Goal: Task Accomplishment & Management: Use online tool/utility

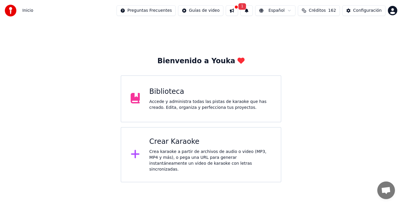
click at [171, 143] on div "Crear Karaoke" at bounding box center [210, 141] width 122 height 9
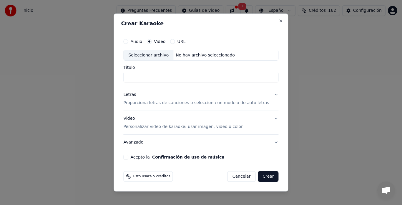
click at [148, 55] on div "Seleccionar archivo" at bounding box center [149, 55] width 50 height 11
type input "**********"
click at [138, 102] on p "Proporciona letras de canciones o selecciona un modelo de auto letras" at bounding box center [196, 103] width 146 height 6
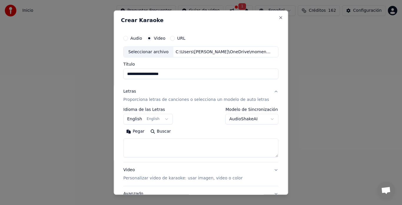
click at [143, 144] on textarea at bounding box center [200, 148] width 155 height 19
paste textarea "**********"
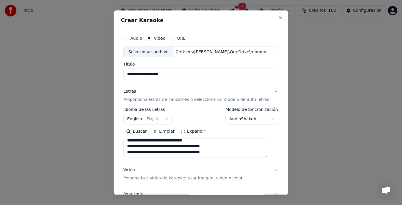
scroll to position [222, 0]
type textarea "**********"
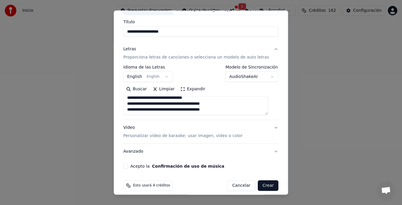
scroll to position [48, 0]
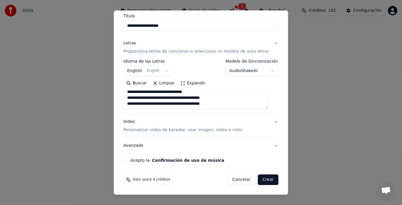
click at [128, 122] on div "Video Personalizar video de karaoke: usar imagen, video o color" at bounding box center [182, 126] width 119 height 14
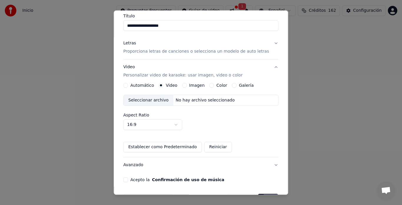
click at [142, 103] on div "Seleccionar archivo" at bounding box center [149, 100] width 50 height 11
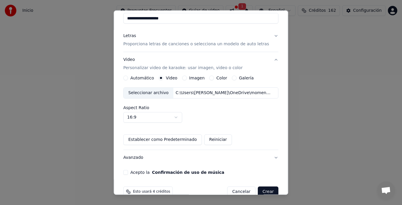
scroll to position [68, 0]
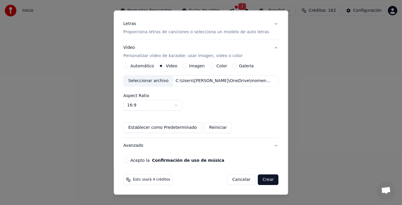
click at [127, 160] on button "Acepto la Confirmación de uso de música" at bounding box center [125, 160] width 5 height 5
click at [264, 182] on button "Crear" at bounding box center [268, 180] width 21 height 11
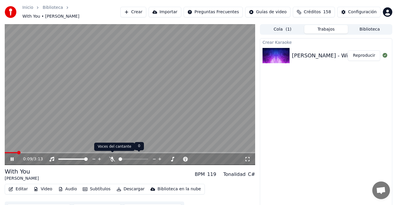
click at [110, 157] on icon at bounding box center [112, 159] width 6 height 5
click at [5, 153] on span at bounding box center [5, 152] width 0 height 1
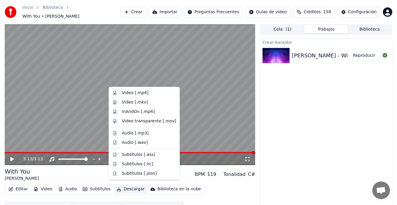
click at [123, 186] on button "Descargar" at bounding box center [130, 189] width 33 height 8
click at [129, 92] on div "Video [.mp4]" at bounding box center [135, 93] width 27 height 6
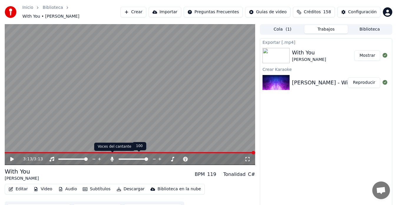
click at [110, 157] on icon at bounding box center [112, 159] width 6 height 5
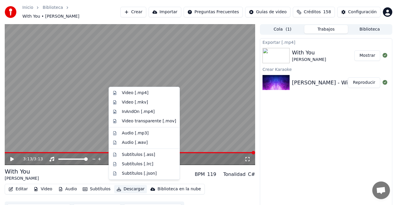
click at [120, 187] on button "Descargar" at bounding box center [130, 189] width 33 height 8
click at [126, 93] on div "Video [.mp4]" at bounding box center [135, 93] width 27 height 6
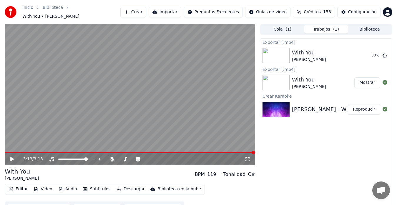
click at [319, 10] on span "Créditos" at bounding box center [312, 12] width 17 height 6
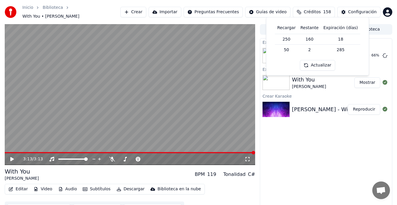
click at [146, 13] on button "Crear" at bounding box center [133, 12] width 26 height 11
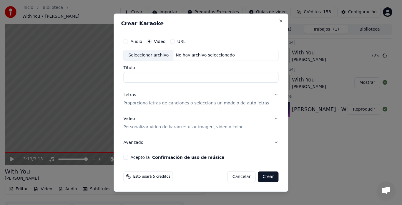
click at [152, 55] on div "Seleccionar archivo" at bounding box center [149, 55] width 50 height 11
type input "**********"
click at [147, 103] on p "Proporciona letras de canciones o selecciona un modelo de auto letras" at bounding box center [196, 103] width 146 height 6
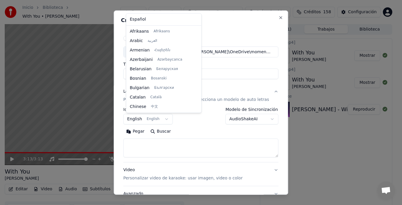
click at [144, 120] on body "**********" at bounding box center [198, 102] width 397 height 205
select select "**"
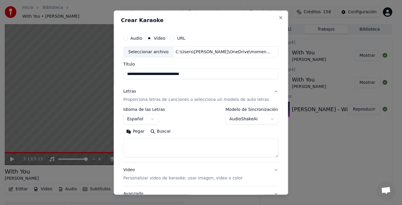
click at [144, 142] on textarea at bounding box center [200, 148] width 155 height 19
paste textarea "**********"
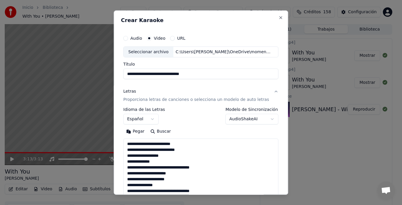
scroll to position [255, 0]
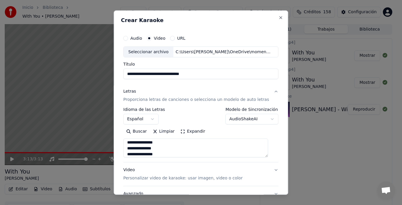
type textarea "**********"
click at [141, 178] on p "Personalizar video de karaoke: usar imagen, video o color" at bounding box center [182, 179] width 119 height 6
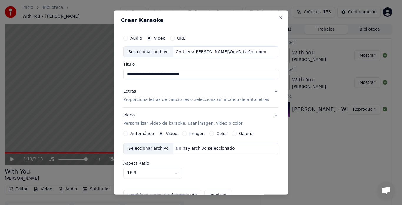
click at [150, 147] on div "Seleccionar archivo" at bounding box center [149, 149] width 50 height 11
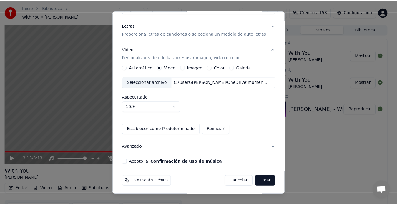
scroll to position [68, 0]
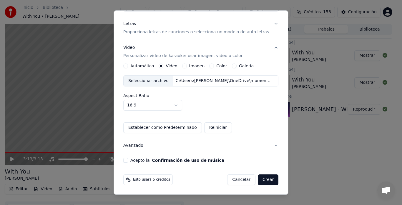
click at [128, 160] on button "Acepto la Confirmación de uso de música" at bounding box center [125, 160] width 5 height 5
click at [264, 180] on button "Crear" at bounding box center [268, 180] width 21 height 11
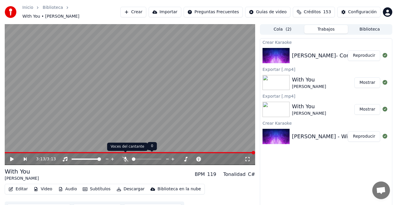
click at [125, 157] on icon at bounding box center [125, 159] width 6 height 5
click at [364, 53] on button "Reproducir" at bounding box center [364, 55] width 32 height 11
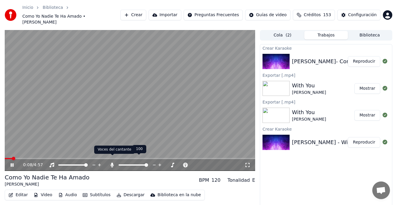
click at [111, 163] on icon at bounding box center [112, 165] width 6 height 5
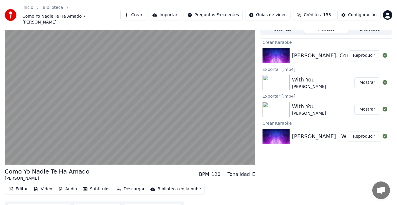
scroll to position [12, 0]
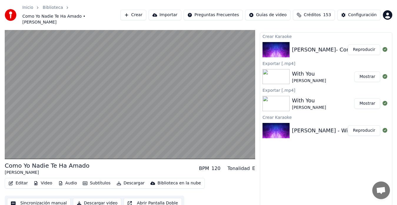
click at [34, 200] on button "Sincronización manual" at bounding box center [39, 203] width 64 height 11
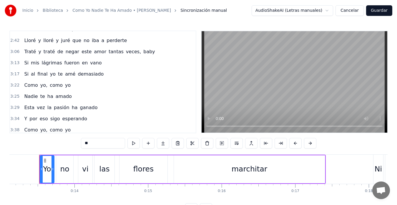
scroll to position [334, 0]
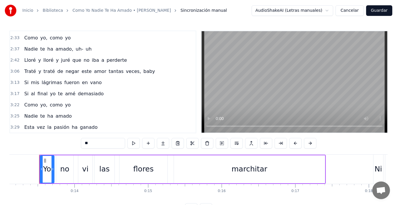
click at [22, 58] on div "Lloré y lloré y juré que no iba a perderte" at bounding box center [75, 60] width 107 height 11
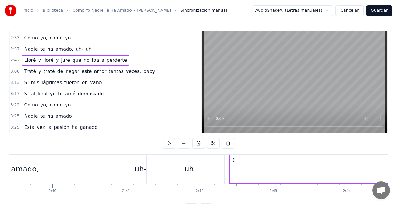
scroll to position [0, 11925]
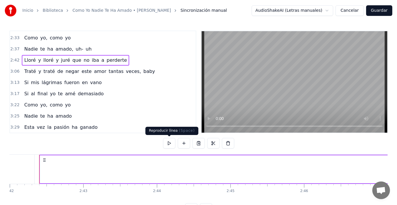
click at [170, 145] on button at bounding box center [169, 143] width 12 height 11
click at [170, 143] on button at bounding box center [169, 143] width 12 height 11
click at [44, 160] on icon at bounding box center [44, 160] width 5 height 5
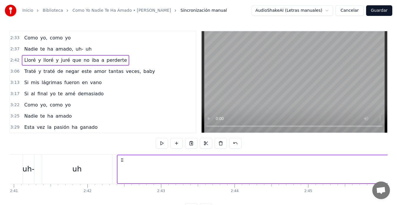
scroll to position [0, 11835]
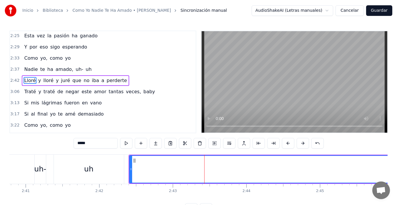
scroll to position [313, 0]
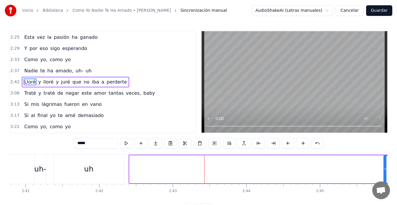
drag, startPoint x: 130, startPoint y: 170, endPoint x: 385, endPoint y: 176, distance: 254.5
click at [377, 176] on div at bounding box center [385, 169] width 2 height 27
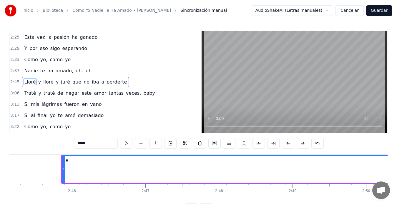
scroll to position [0, 12181]
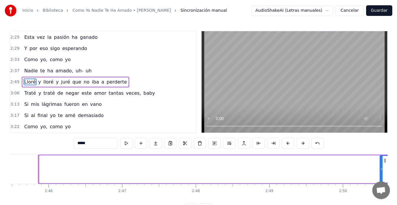
drag, startPoint x: 40, startPoint y: 169, endPoint x: 381, endPoint y: 166, distance: 341.3
click at [377, 166] on div at bounding box center [381, 169] width 2 height 27
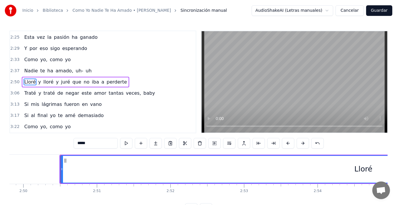
scroll to position [0, 12522]
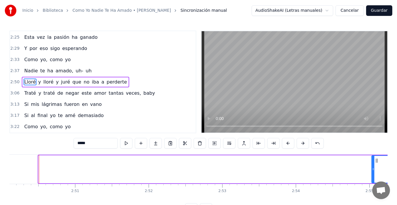
drag, startPoint x: 40, startPoint y: 169, endPoint x: 373, endPoint y: 175, distance: 333.4
click at [373, 175] on div at bounding box center [373, 169] width 2 height 27
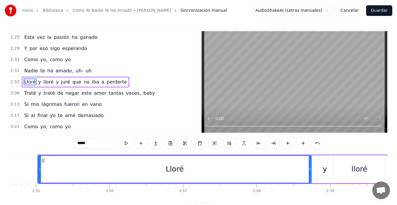
scroll to position [0, 12856]
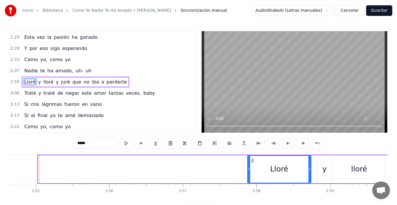
drag, startPoint x: 40, startPoint y: 168, endPoint x: 250, endPoint y: 169, distance: 209.7
click at [250, 169] on icon at bounding box center [249, 169] width 2 height 5
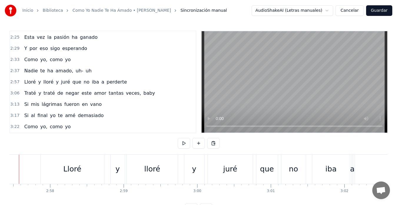
scroll to position [0, 13042]
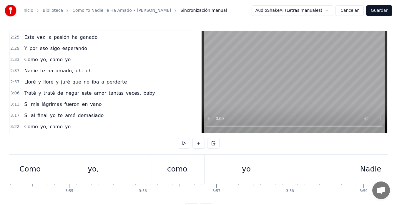
scroll to position [0, 17230]
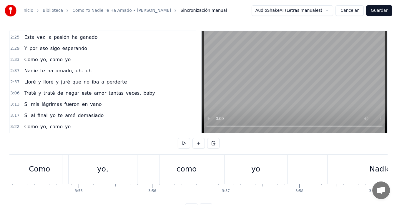
click at [9, 164] on div "Inicio Biblioteca Como Yo Nadie Te Ha Amado • [PERSON_NAME] Sincronización manu…" at bounding box center [198, 107] width 397 height 214
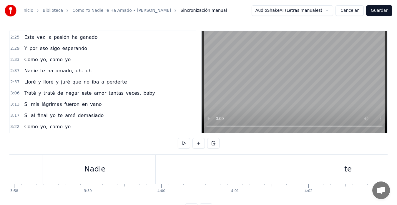
scroll to position [0, 17539]
click at [76, 172] on div "Nadie" at bounding box center [70, 169] width 21 height 11
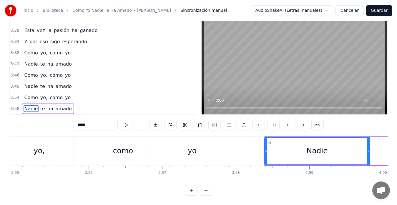
scroll to position [0, 17292]
click at [158, 141] on div "Como yo, como yo" at bounding box center [91, 151] width 272 height 29
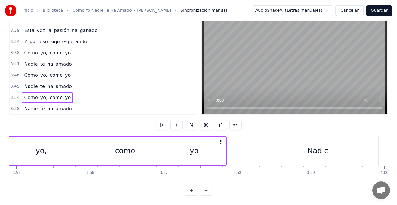
click at [156, 142] on div "Como yo, como yo" at bounding box center [91, 151] width 272 height 29
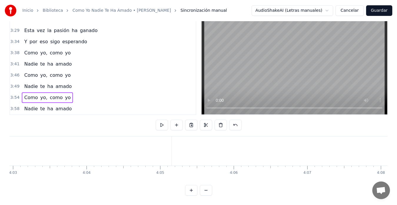
scroll to position [0, 17887]
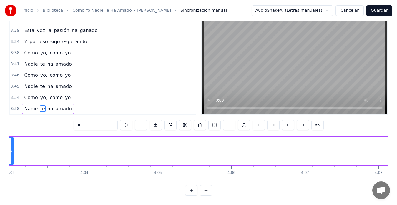
drag, startPoint x: 169, startPoint y: 147, endPoint x: 12, endPoint y: 150, distance: 156.7
click at [12, 150] on div at bounding box center [12, 151] width 2 height 27
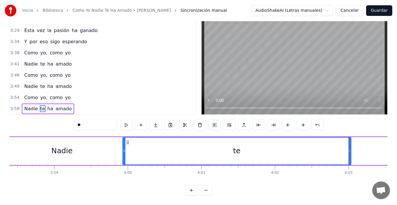
scroll to position [0, 17541]
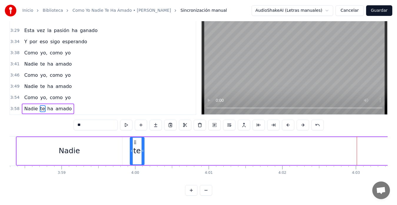
drag, startPoint x: 356, startPoint y: 146, endPoint x: 142, endPoint y: 157, distance: 214.7
click at [142, 157] on div at bounding box center [143, 151] width 2 height 27
click at [5, 147] on div "Inicio Biblioteca Como Yo Nadie Te Ha Amado • [PERSON_NAME] Sincronización manu…" at bounding box center [198, 89] width 397 height 214
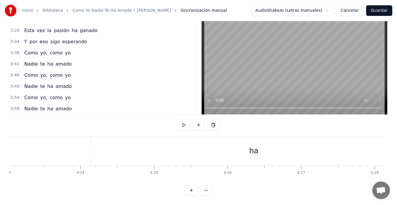
scroll to position [0, 19364]
click at [221, 137] on div "ha" at bounding box center [253, 151] width 326 height 29
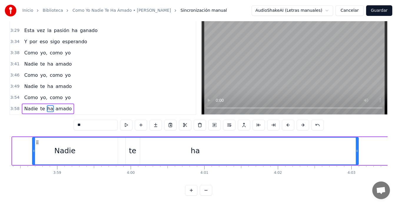
scroll to position [0, 17531]
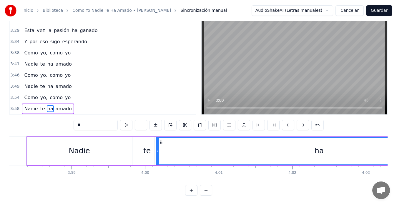
drag, startPoint x: 95, startPoint y: 139, endPoint x: 162, endPoint y: 144, distance: 66.5
click at [162, 144] on div "ha" at bounding box center [320, 151] width 326 height 27
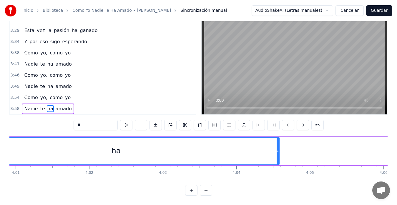
scroll to position [0, 17743]
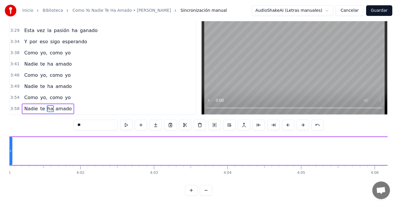
drag, startPoint x: 270, startPoint y: 146, endPoint x: 11, endPoint y: 155, distance: 258.7
click at [11, 155] on div at bounding box center [10, 151] width 2 height 27
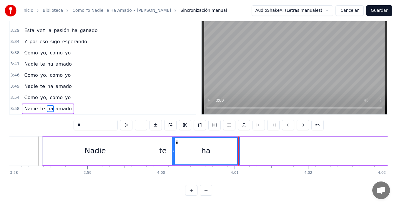
scroll to position [0, 17515]
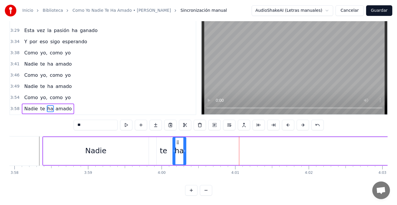
drag, startPoint x: 240, startPoint y: 145, endPoint x: 185, endPoint y: 149, distance: 54.6
click at [185, 149] on div at bounding box center [184, 151] width 2 height 27
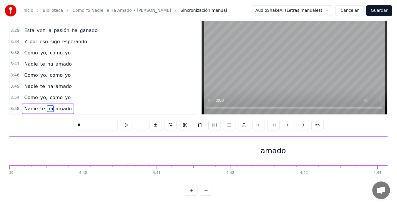
scroll to position [0, 20450]
click at [330, 143] on div "amado" at bounding box center [361, 151] width 606 height 28
type input "*****"
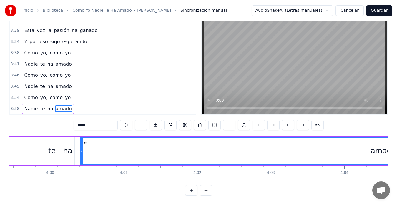
scroll to position [0, 17626]
drag, startPoint x: 63, startPoint y: 138, endPoint x: 94, endPoint y: 149, distance: 32.3
click at [94, 149] on div "amado" at bounding box center [391, 151] width 605 height 27
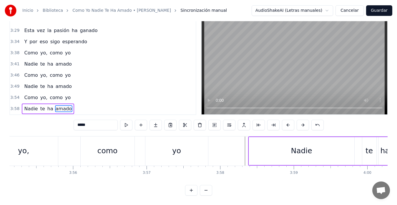
scroll to position [0, 17308]
click at [72, 149] on div "Como yo, como yo" at bounding box center [74, 151] width 272 height 29
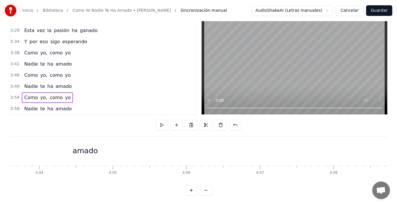
scroll to position [0, 17936]
click at [377, 143] on div "amado" at bounding box center [81, 151] width 606 height 29
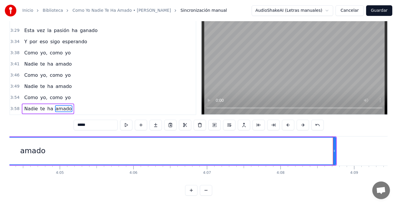
scroll to position [0, 17984]
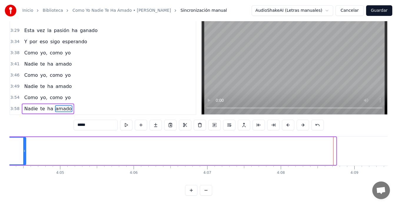
drag, startPoint x: 334, startPoint y: 145, endPoint x: 21, endPoint y: 153, distance: 312.8
click at [23, 151] on div at bounding box center [24, 151] width 2 height 27
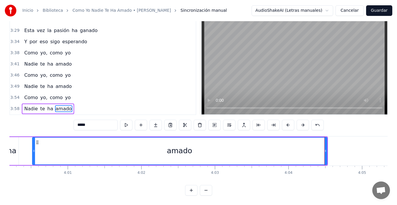
scroll to position [0, 17685]
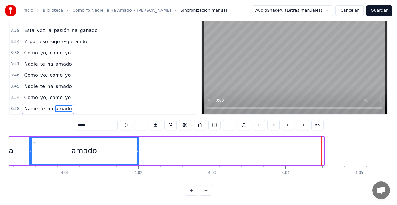
drag, startPoint x: 323, startPoint y: 145, endPoint x: 138, endPoint y: 154, distance: 185.1
click at [138, 154] on div at bounding box center [138, 151] width 2 height 27
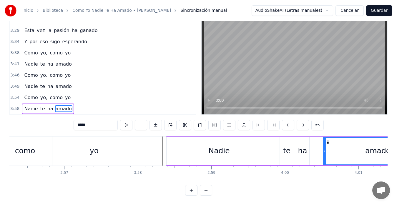
scroll to position [0, 17391]
click at [20, 139] on div "como" at bounding box center [26, 151] width 54 height 29
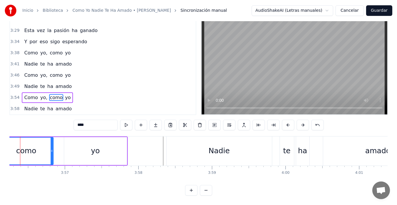
scroll to position [0, 17372]
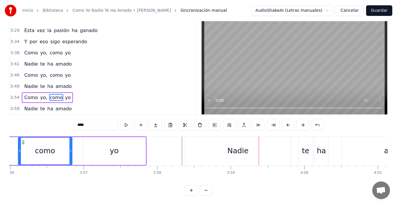
click at [285, 147] on div "Nadie" at bounding box center [238, 151] width 105 height 29
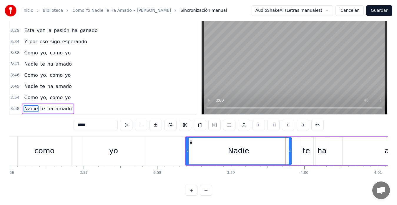
scroll to position [23, 0]
drag, startPoint x: 291, startPoint y: 146, endPoint x: 276, endPoint y: 149, distance: 14.9
click at [276, 149] on div at bounding box center [275, 151] width 2 height 27
click at [120, 146] on div "yo" at bounding box center [113, 151] width 63 height 29
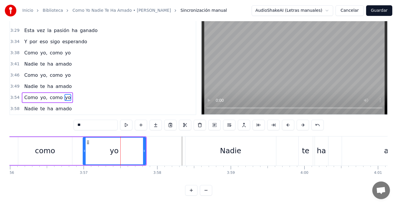
scroll to position [13, 0]
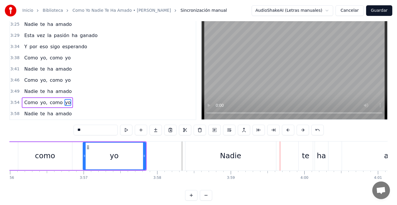
click at [270, 155] on div "Nadie" at bounding box center [231, 156] width 91 height 29
type input "*****"
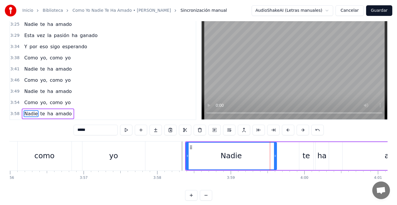
scroll to position [23, 0]
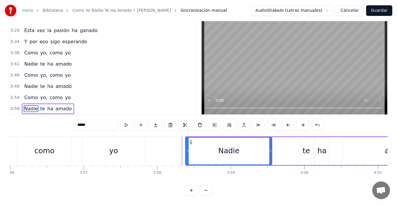
drag, startPoint x: 276, startPoint y: 147, endPoint x: 271, endPoint y: 147, distance: 4.7
click at [271, 149] on icon at bounding box center [270, 151] width 2 height 5
click at [73, 140] on div "Como yo, como yo" at bounding box center [11, 151] width 272 height 29
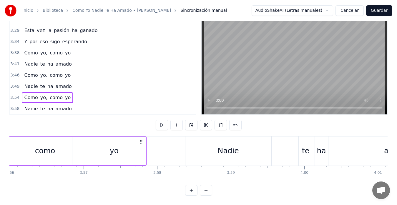
click at [201, 148] on div "Nadie" at bounding box center [229, 151] width 86 height 29
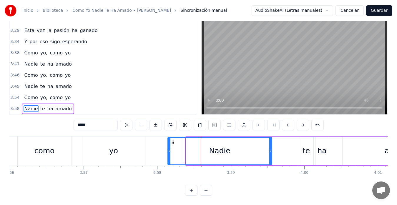
drag, startPoint x: 187, startPoint y: 146, endPoint x: 169, endPoint y: 148, distance: 18.4
click at [169, 149] on icon at bounding box center [169, 151] width 2 height 5
click at [17, 145] on div "Como yo, como yo" at bounding box center [11, 151] width 272 height 29
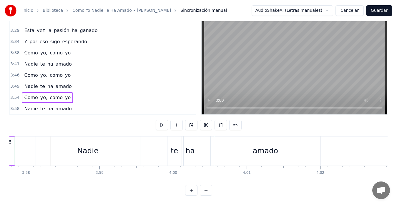
scroll to position [0, 17502]
drag, startPoint x: 173, startPoint y: 140, endPoint x: 167, endPoint y: 142, distance: 5.8
click at [167, 142] on div "Nadie te ha amado" at bounding box center [180, 151] width 287 height 29
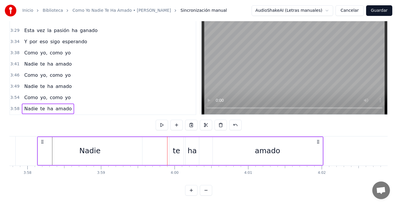
click at [175, 140] on div "te" at bounding box center [177, 151] width 14 height 28
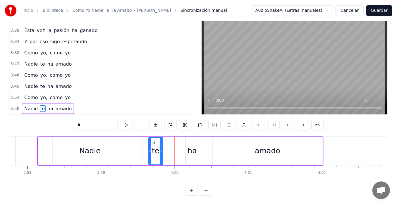
drag, startPoint x: 175, startPoint y: 138, endPoint x: 154, endPoint y: 143, distance: 21.4
click at [154, 143] on div "te" at bounding box center [156, 151] width 14 height 27
click at [188, 139] on div "ha" at bounding box center [192, 151] width 13 height 28
type input "**"
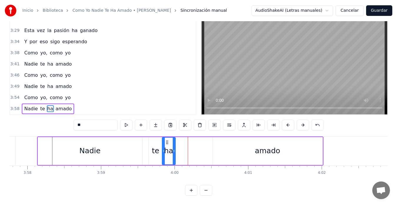
drag, startPoint x: 191, startPoint y: 137, endPoint x: 167, endPoint y: 141, distance: 23.9
click at [167, 141] on div "ha" at bounding box center [169, 151] width 13 height 27
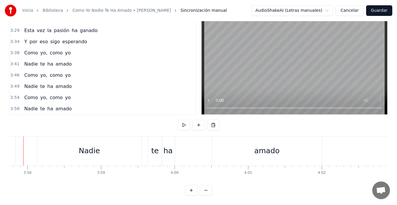
scroll to position [0, 17486]
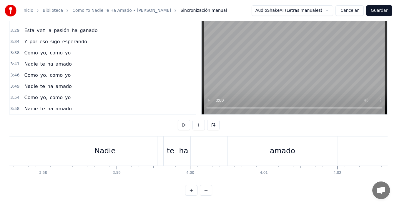
click at [183, 139] on div "ha" at bounding box center [183, 151] width 13 height 29
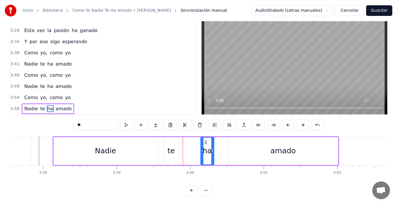
drag, startPoint x: 183, startPoint y: 137, endPoint x: 206, endPoint y: 136, distance: 23.0
click at [206, 140] on icon at bounding box center [205, 142] width 5 height 5
click at [174, 140] on div "te" at bounding box center [171, 151] width 14 height 28
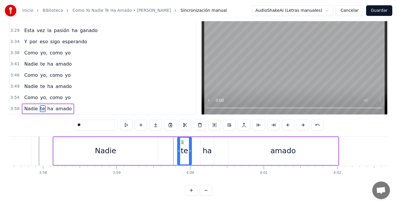
drag, startPoint x: 168, startPoint y: 138, endPoint x: 182, endPoint y: 138, distance: 13.3
click at [182, 140] on icon at bounding box center [182, 142] width 5 height 5
drag, startPoint x: 191, startPoint y: 147, endPoint x: 197, endPoint y: 146, distance: 6.0
click at [197, 149] on icon at bounding box center [196, 151] width 2 height 5
click at [210, 145] on div "ha" at bounding box center [207, 150] width 9 height 11
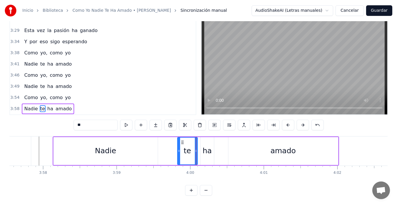
type input "**"
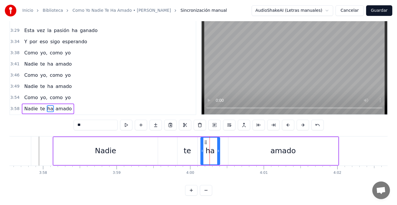
drag, startPoint x: 213, startPoint y: 145, endPoint x: 219, endPoint y: 145, distance: 5.9
click at [219, 149] on icon at bounding box center [218, 151] width 2 height 5
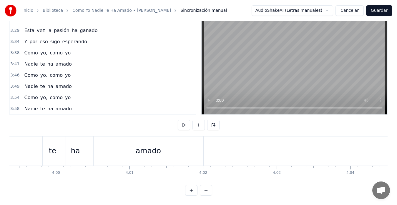
scroll to position [0, 17611]
click at [198, 142] on div "amado" at bounding box center [159, 151] width 110 height 29
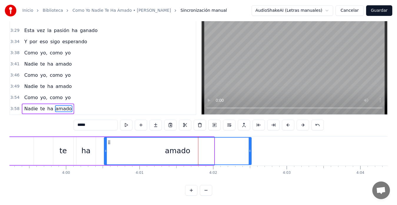
drag, startPoint x: 213, startPoint y: 146, endPoint x: 250, endPoint y: 145, distance: 37.4
click at [250, 149] on icon at bounding box center [250, 151] width 2 height 5
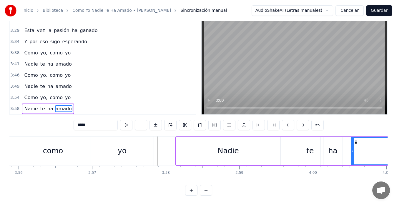
scroll to position [0, 17363]
click at [85, 140] on div "Como yo, como yo" at bounding box center [19, 151] width 272 height 29
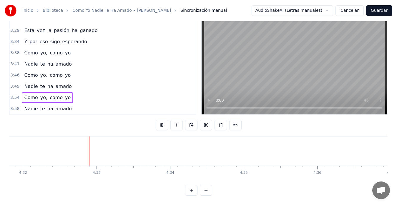
scroll to position [0, 20021]
click at [377, 11] on button "Guardar" at bounding box center [379, 10] width 26 height 11
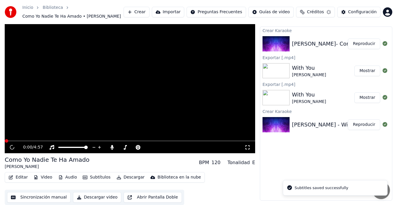
scroll to position [12, 0]
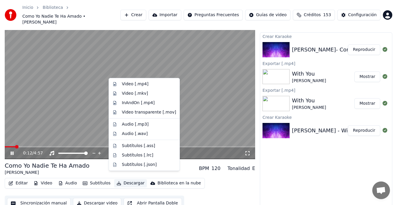
click at [127, 179] on button "Descargar" at bounding box center [130, 183] width 33 height 8
click at [128, 84] on div "Video [.mp4]" at bounding box center [135, 84] width 27 height 6
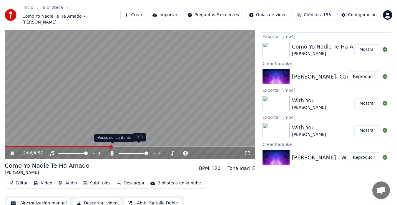
click at [112, 151] on icon at bounding box center [112, 153] width 6 height 5
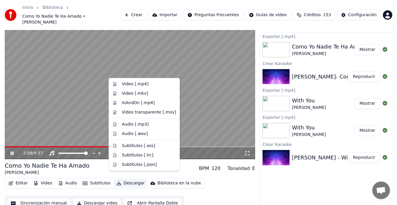
click at [123, 179] on button "Descargar" at bounding box center [130, 183] width 33 height 8
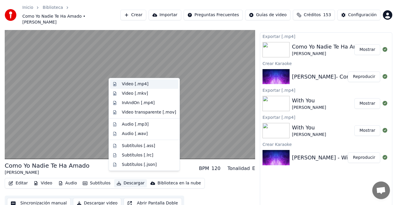
click at [129, 83] on div "Video [.mp4]" at bounding box center [135, 84] width 27 height 6
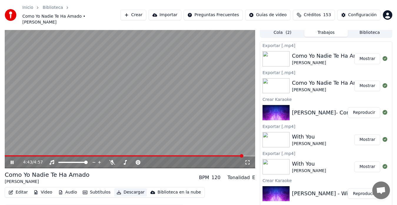
scroll to position [0, 0]
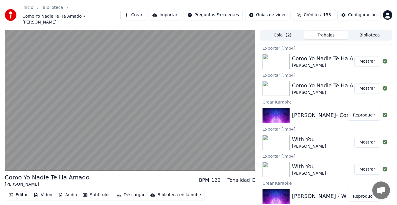
click at [367, 31] on button "Biblioteca" at bounding box center [370, 35] width 44 height 9
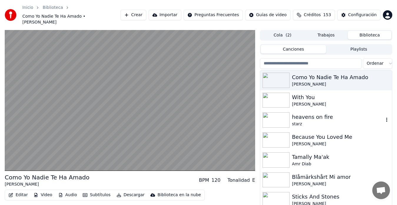
click at [312, 113] on div "heavens on fire" at bounding box center [338, 117] width 92 height 8
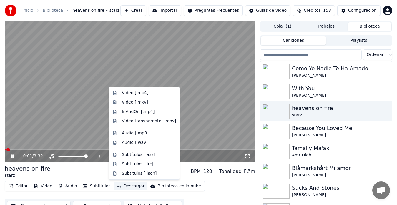
click at [132, 186] on button "Descargar" at bounding box center [130, 186] width 33 height 8
click at [125, 93] on div "Video [.mp4]" at bounding box center [135, 93] width 27 height 6
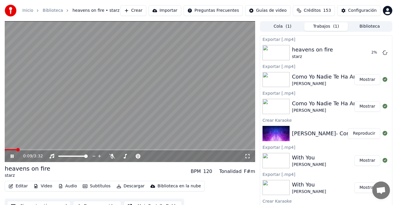
click at [12, 156] on icon at bounding box center [16, 156] width 14 height 5
click at [367, 28] on button "Biblioteca" at bounding box center [370, 26] width 44 height 9
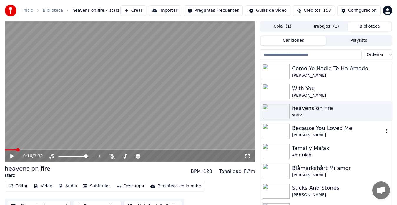
click at [305, 131] on div "Because You Loved Me" at bounding box center [338, 128] width 92 height 8
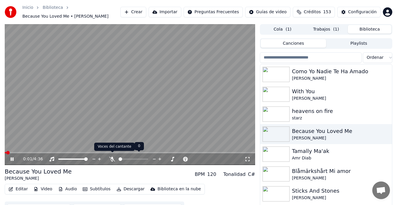
click at [111, 157] on icon at bounding box center [112, 159] width 6 height 5
click at [5, 151] on span at bounding box center [7, 153] width 4 height 4
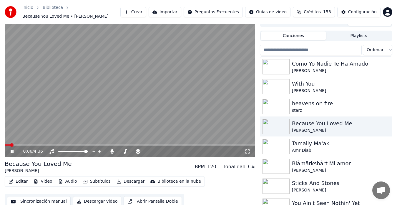
scroll to position [10, 0]
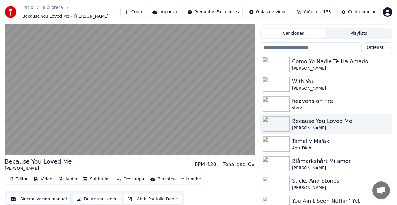
click at [39, 196] on button "Sincronización manual" at bounding box center [39, 199] width 64 height 11
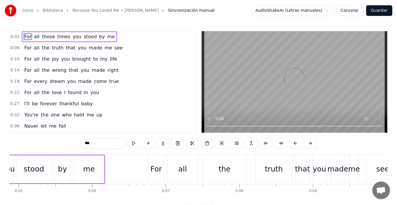
scroll to position [0, 172]
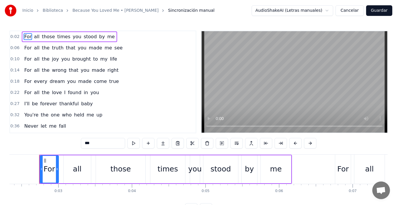
click at [194, 129] on div "0:02 For all those times you stood by me 0:06 For all the truth that you made m…" at bounding box center [198, 82] width 378 height 103
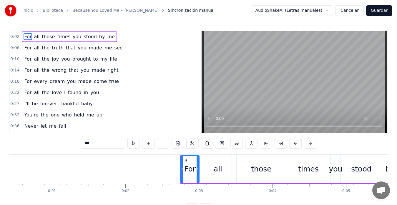
scroll to position [0, 0]
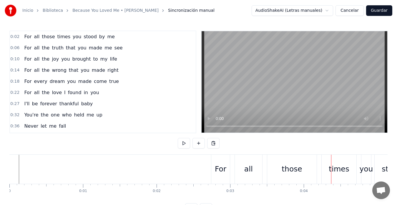
click at [213, 170] on div "For" at bounding box center [220, 169] width 19 height 29
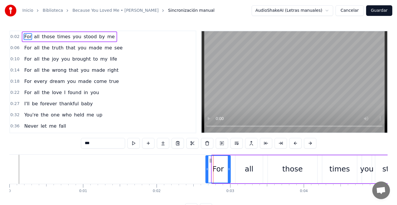
drag, startPoint x: 212, startPoint y: 169, endPoint x: 206, endPoint y: 170, distance: 6.2
click at [206, 170] on icon at bounding box center [207, 169] width 2 height 5
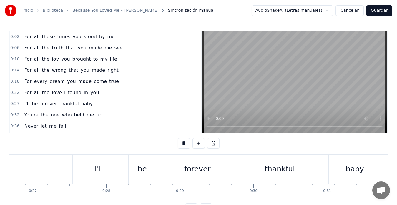
scroll to position [0, 1969]
click at [377, 13] on button "Guardar" at bounding box center [379, 10] width 26 height 11
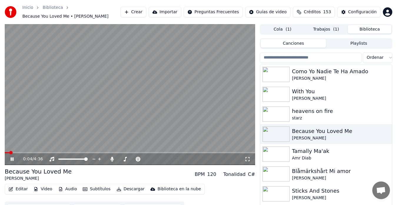
click at [12, 158] on icon at bounding box center [12, 160] width 3 height 4
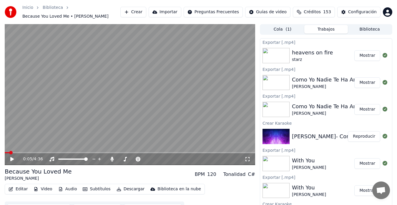
click at [318, 28] on button "Trabajos" at bounding box center [326, 29] width 44 height 9
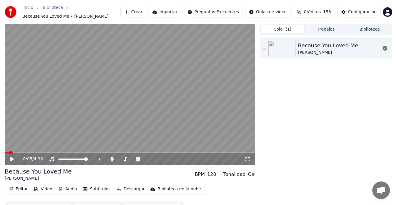
click at [281, 27] on button "Cola ( 1 )" at bounding box center [283, 29] width 44 height 9
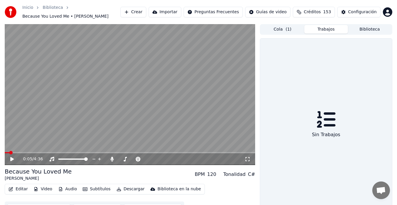
click at [317, 30] on button "Trabajos" at bounding box center [326, 29] width 44 height 9
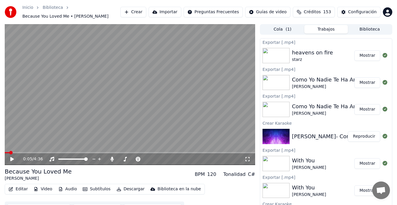
click at [123, 186] on button "Descargar" at bounding box center [130, 189] width 33 height 8
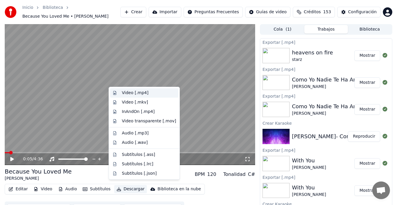
click at [128, 93] on div "Video [.mp4]" at bounding box center [135, 93] width 27 height 6
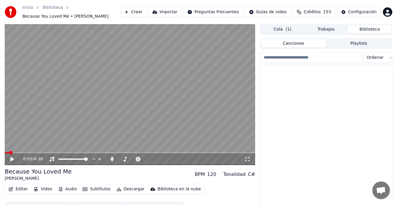
click at [370, 26] on button "Biblioteca" at bounding box center [370, 29] width 44 height 9
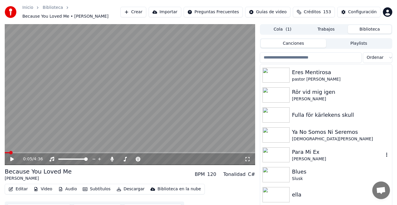
scroll to position [1865, 0]
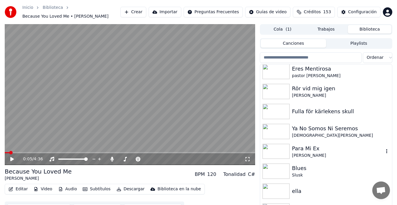
click at [317, 146] on div "Para Mi Ex" at bounding box center [338, 149] width 92 height 8
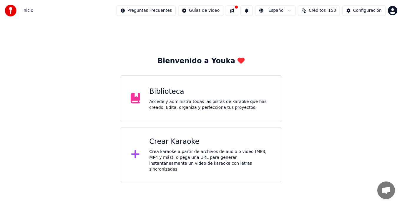
click at [238, 11] on button at bounding box center [232, 10] width 12 height 11
click at [368, 84] on div "Bienvenido a Youka Biblioteca Accede y administra todas las pistas de karaoke q…" at bounding box center [201, 101] width 402 height 161
click at [172, 103] on div "Accede y administra todas las pistas de karaoke que has creado. Edita, organiza…" at bounding box center [210, 105] width 122 height 12
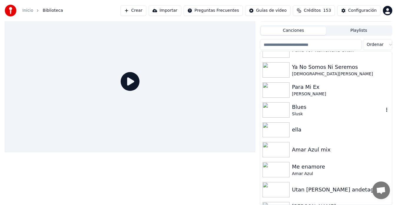
scroll to position [1913, 0]
click at [306, 90] on div "Para Mi Ex" at bounding box center [338, 87] width 92 height 8
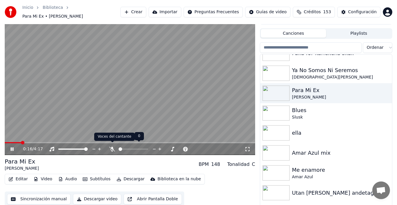
click at [112, 147] on icon at bounding box center [112, 149] width 6 height 5
click at [112, 147] on icon at bounding box center [112, 149] width 3 height 5
click at [122, 176] on button "Descargar" at bounding box center [130, 179] width 33 height 8
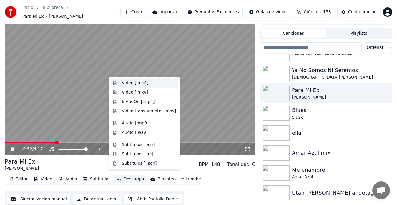
click at [126, 83] on div "Video [.mp4]" at bounding box center [135, 83] width 27 height 6
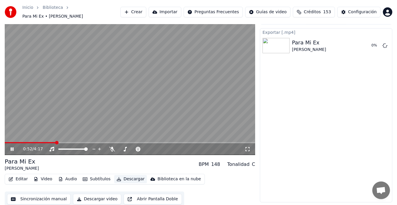
scroll to position [9, 0]
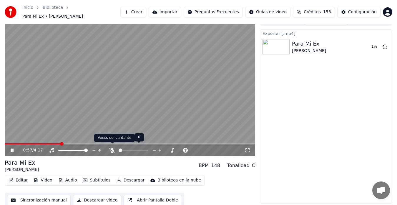
click at [113, 148] on icon at bounding box center [112, 150] width 6 height 5
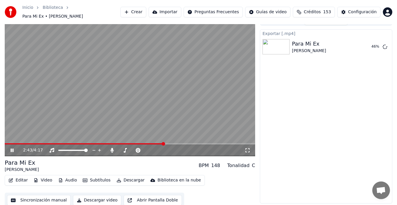
click at [11, 149] on icon at bounding box center [12, 151] width 3 height 4
click at [34, 198] on button "Sincronización manual" at bounding box center [39, 200] width 64 height 11
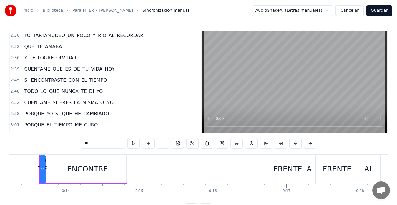
scroll to position [316, 0]
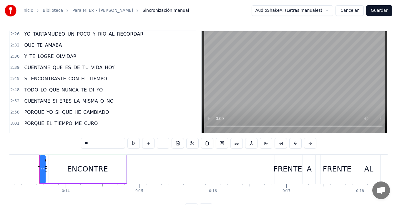
click at [24, 102] on span "CUENTAME" at bounding box center [37, 101] width 27 height 7
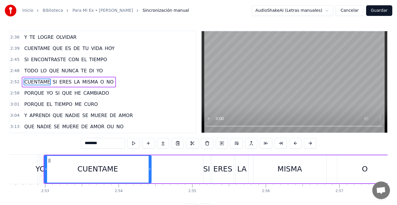
scroll to position [0, 12695]
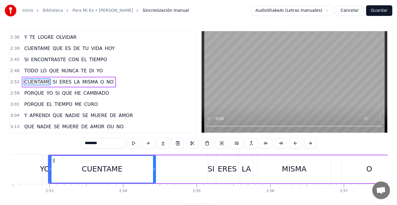
type input "**"
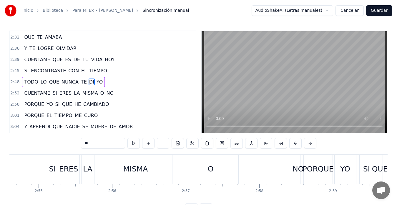
scroll to position [0, 12847]
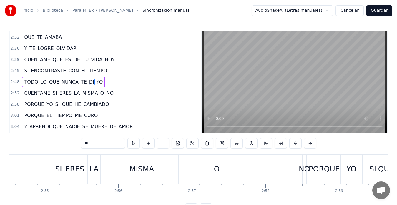
click at [50, 162] on div "CUENTAME SI ERES LA MISMA O NO" at bounding box center [102, 169] width 412 height 29
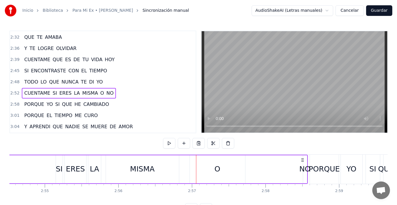
click at [212, 168] on div "O" at bounding box center [217, 169] width 55 height 28
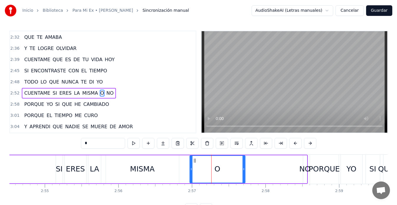
scroll to position [335, 0]
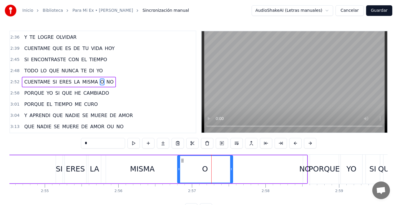
drag, startPoint x: 195, startPoint y: 161, endPoint x: 182, endPoint y: 162, distance: 12.5
click at [182, 162] on icon at bounding box center [182, 160] width 5 height 5
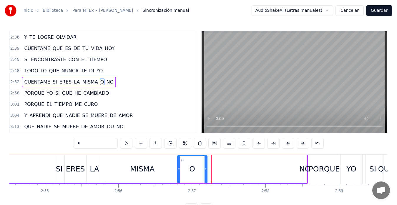
drag, startPoint x: 232, startPoint y: 170, endPoint x: 206, endPoint y: 171, distance: 25.6
click at [206, 171] on icon at bounding box center [206, 169] width 2 height 5
click at [302, 167] on div "NO" at bounding box center [304, 169] width 11 height 11
type input "**"
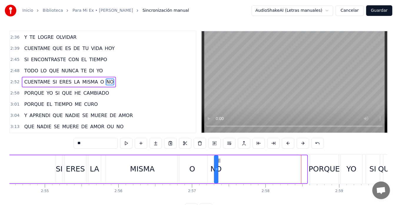
drag, startPoint x: 308, startPoint y: 160, endPoint x: 219, endPoint y: 166, distance: 89.1
click at [218, 166] on div "NO" at bounding box center [216, 169] width 3 height 27
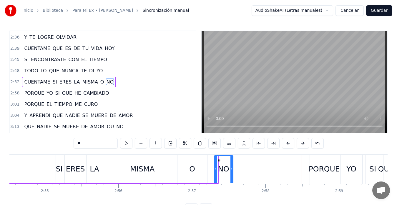
drag, startPoint x: 216, startPoint y: 169, endPoint x: 231, endPoint y: 170, distance: 15.0
click at [231, 170] on icon at bounding box center [232, 169] width 2 height 5
click at [38, 170] on div "CUENTAME SI ERES LA MISMA O NO" at bounding box center [65, 169] width 338 height 29
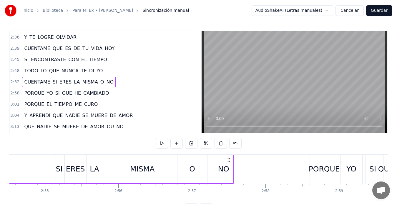
scroll to position [0, 12846]
click at [188, 169] on div "O" at bounding box center [193, 169] width 30 height 28
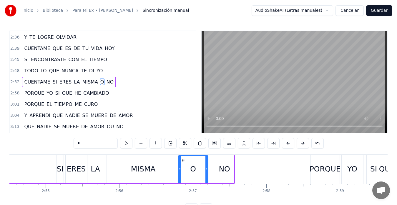
click at [175, 167] on div "MISMA" at bounding box center [143, 169] width 73 height 28
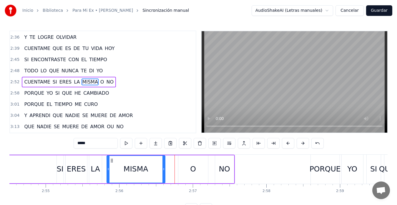
drag, startPoint x: 178, startPoint y: 168, endPoint x: 163, endPoint y: 169, distance: 14.7
click at [163, 169] on icon at bounding box center [164, 169] width 2 height 5
click at [184, 166] on div "O" at bounding box center [193, 169] width 30 height 28
type input "*"
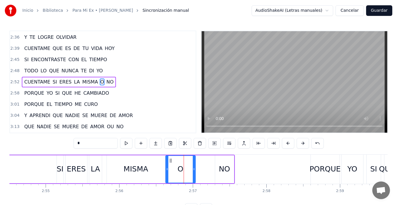
drag, startPoint x: 183, startPoint y: 161, endPoint x: 170, endPoint y: 163, distance: 12.8
click at [170, 163] on icon at bounding box center [170, 160] width 5 height 5
click at [33, 162] on div "CUENTAME SI ERES LA MISMA O NO" at bounding box center [66, 169] width 338 height 29
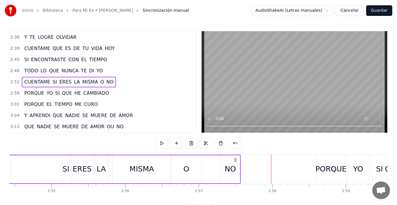
click at [214, 166] on div "CUENTAME SI ERES LA MISMA O NO" at bounding box center [72, 169] width 338 height 29
click at [225, 161] on div "NO" at bounding box center [230, 169] width 19 height 28
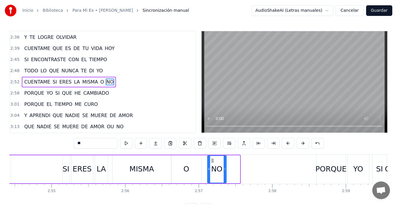
drag, startPoint x: 226, startPoint y: 162, endPoint x: 212, endPoint y: 163, distance: 13.6
click at [212, 163] on icon at bounding box center [212, 160] width 5 height 5
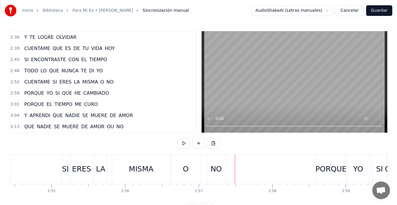
click at [217, 168] on div "NO" at bounding box center [216, 169] width 11 height 11
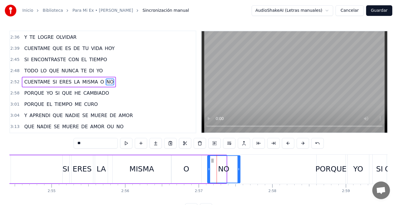
drag, startPoint x: 225, startPoint y: 169, endPoint x: 239, endPoint y: 169, distance: 13.8
click at [239, 169] on icon at bounding box center [239, 169] width 2 height 5
click at [54, 164] on div "CUENTAME SI ERES LA MISMA O NO" at bounding box center [72, 169] width 338 height 29
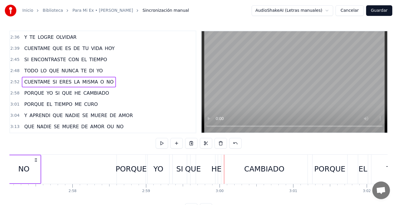
scroll to position [0, 13026]
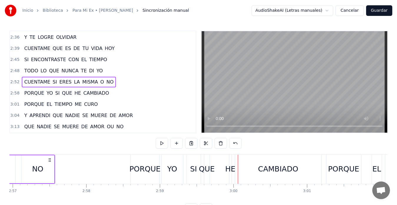
click at [139, 172] on div "PORQUE" at bounding box center [145, 169] width 31 height 11
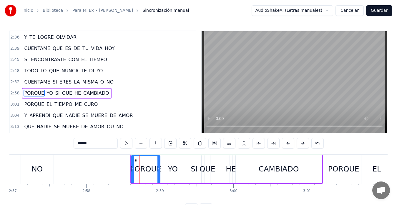
scroll to position [346, 0]
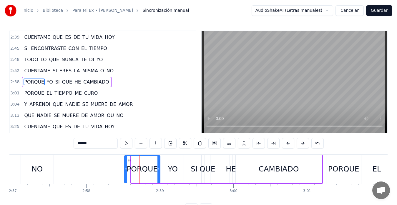
drag, startPoint x: 133, startPoint y: 169, endPoint x: 126, endPoint y: 171, distance: 7.2
click at [126, 171] on icon at bounding box center [126, 169] width 2 height 5
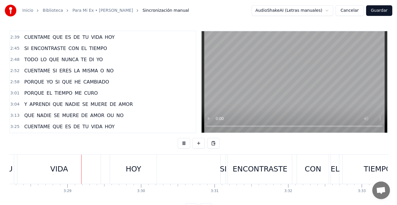
scroll to position [0, 15328]
click at [24, 49] on span "SI" at bounding box center [27, 48] width 6 height 7
click at [27, 60] on span "TODO" at bounding box center [31, 59] width 15 height 7
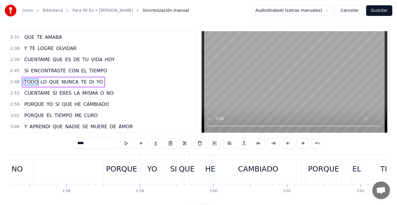
scroll to position [0, 12361]
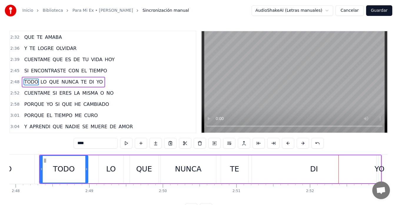
click at [281, 171] on div "DI" at bounding box center [314, 169] width 125 height 28
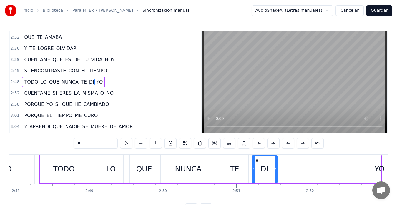
drag, startPoint x: 375, startPoint y: 170, endPoint x: 276, endPoint y: 179, distance: 99.7
click at [276, 179] on div at bounding box center [276, 169] width 2 height 27
click at [377, 166] on div "YO" at bounding box center [380, 169] width 10 height 11
type input "**"
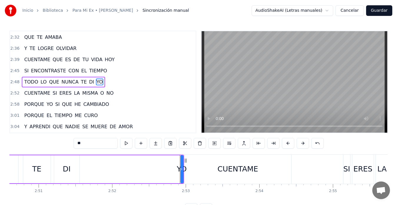
scroll to position [0, 12558]
drag, startPoint x: 181, startPoint y: 170, endPoint x: 165, endPoint y: 172, distance: 16.0
click at [165, 172] on div "TODO LO QUE NUNCA TE DI YO" at bounding box center [13, 169] width 343 height 29
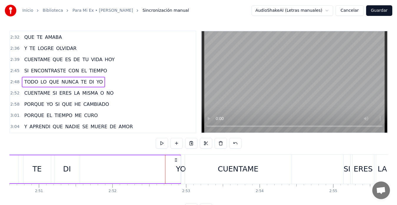
click at [181, 169] on div "YO" at bounding box center [181, 169] width 10 height 11
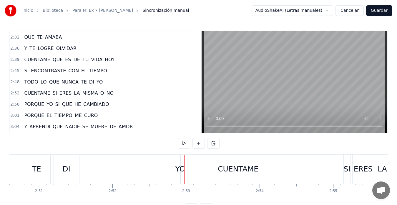
click at [179, 166] on div "YO" at bounding box center [180, 169] width 10 height 11
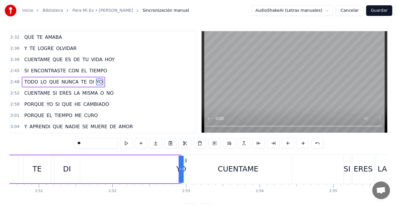
drag, startPoint x: 180, startPoint y: 169, endPoint x: 175, endPoint y: 169, distance: 5.0
click at [175, 169] on div "TODO LO QUE NUNCA TE DI YO" at bounding box center [12, 169] width 340 height 29
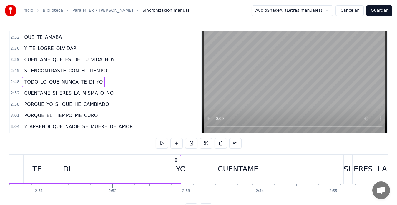
click at [179, 169] on div "YO" at bounding box center [181, 169] width 10 height 11
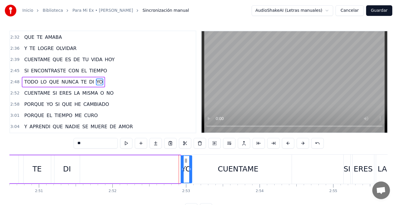
drag, startPoint x: 180, startPoint y: 169, endPoint x: 192, endPoint y: 170, distance: 12.1
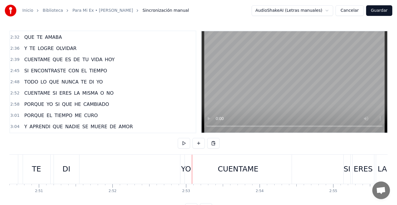
click at [185, 163] on div "CUENTAME" at bounding box center [238, 169] width 107 height 29
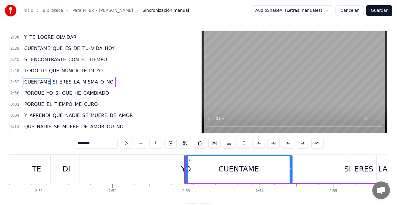
click at [182, 170] on div "YO" at bounding box center [186, 169] width 10 height 11
type input "**"
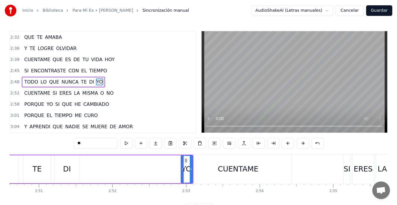
drag, startPoint x: 187, startPoint y: 161, endPoint x: 183, endPoint y: 162, distance: 4.3
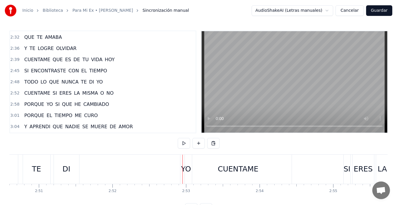
click at [184, 164] on div "YO" at bounding box center [185, 169] width 11 height 29
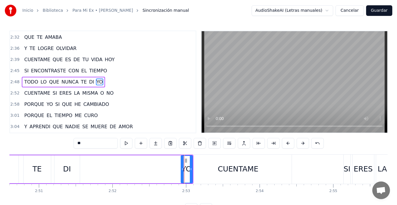
drag, startPoint x: 186, startPoint y: 160, endPoint x: 180, endPoint y: 162, distance: 6.1
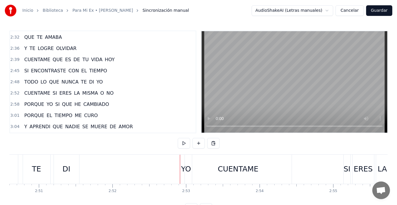
click at [183, 168] on div "YO" at bounding box center [186, 169] width 10 height 11
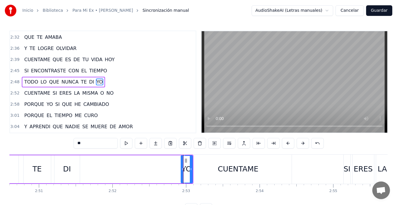
click at [193, 169] on div "CUENTAME" at bounding box center [238, 169] width 107 height 29
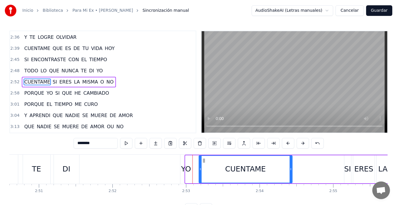
drag, startPoint x: 187, startPoint y: 170, endPoint x: 201, endPoint y: 170, distance: 13.5
click at [201, 170] on icon at bounding box center [200, 169] width 2 height 5
click at [187, 165] on div "YO" at bounding box center [186, 169] width 10 height 11
type input "**"
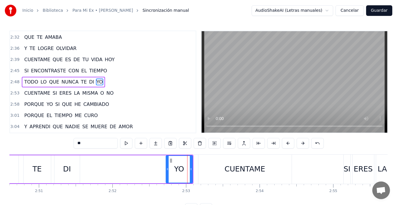
drag, startPoint x: 182, startPoint y: 170, endPoint x: 167, endPoint y: 170, distance: 15.0
click at [167, 170] on icon at bounding box center [167, 169] width 2 height 5
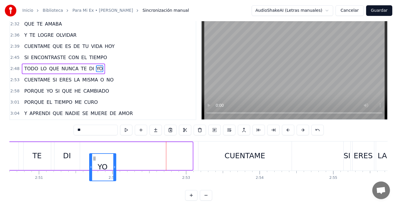
scroll to position [16, 0]
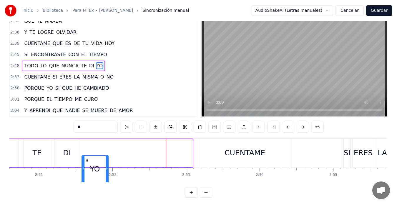
drag, startPoint x: 171, startPoint y: 161, endPoint x: 87, endPoint y: 161, distance: 84.2
click at [87, 161] on icon at bounding box center [87, 160] width 5 height 5
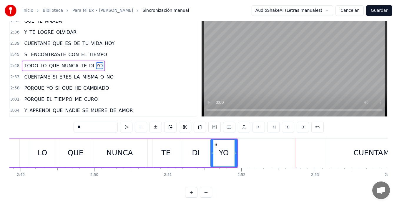
scroll to position [0, 12429]
click at [26, 148] on div "TODO LO QUE NUNCA TE DI YO" at bounding box center [105, 153] width 268 height 29
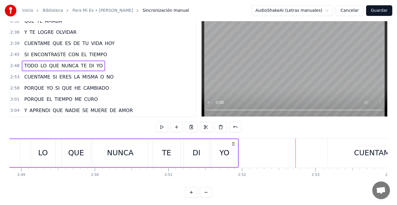
scroll to position [0, 12416]
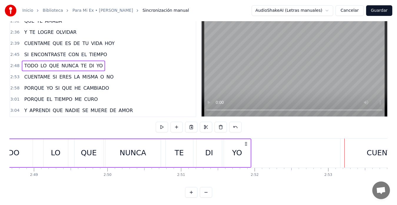
click at [365, 159] on div "CUENTAME" at bounding box center [387, 153] width 93 height 29
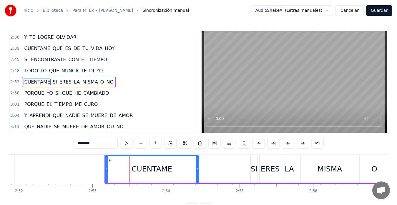
scroll to position [0, 12625]
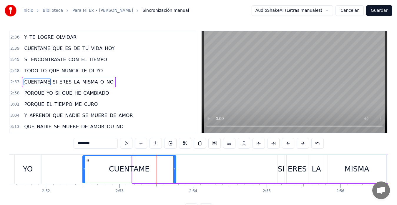
drag, startPoint x: 137, startPoint y: 161, endPoint x: 87, endPoint y: 163, distance: 49.8
click at [87, 163] on div "CUENTAME" at bounding box center [129, 169] width 93 height 27
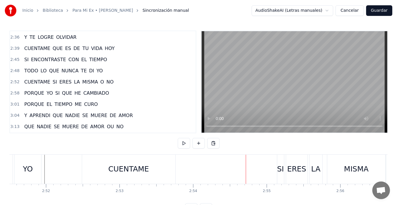
click at [129, 171] on div "CUENTAME" at bounding box center [128, 169] width 41 height 11
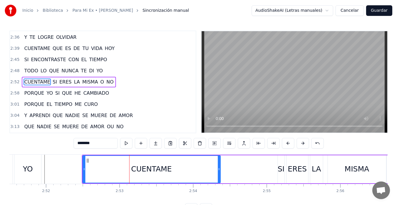
drag, startPoint x: 175, startPoint y: 169, endPoint x: 219, endPoint y: 169, distance: 44.5
click at [219, 169] on icon at bounding box center [219, 169] width 2 height 5
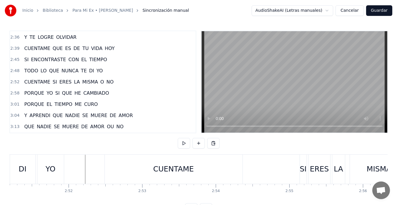
scroll to position [0, 12588]
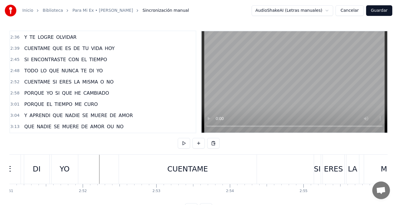
click at [256, 169] on div "CUENTAME" at bounding box center [188, 169] width 138 height 29
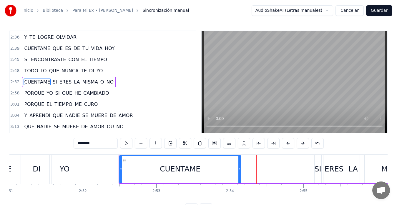
drag, startPoint x: 256, startPoint y: 170, endPoint x: 240, endPoint y: 170, distance: 16.2
click at [240, 170] on icon at bounding box center [240, 169] width 2 height 5
click at [377, 10] on button "Guardar" at bounding box center [379, 10] width 26 height 11
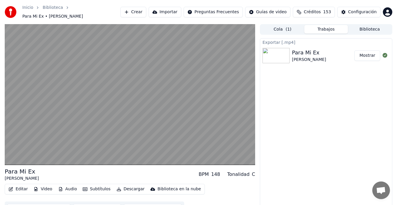
click at [125, 188] on button "Descargar" at bounding box center [130, 189] width 33 height 8
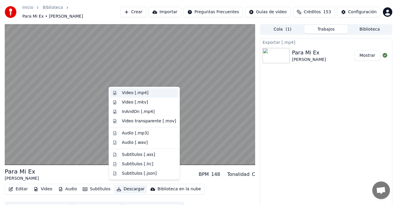
click at [130, 92] on div "Video [.mp4]" at bounding box center [135, 93] width 27 height 6
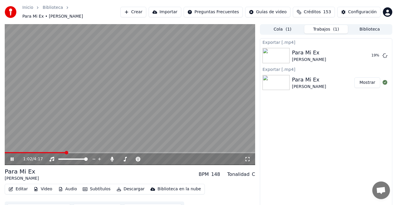
click at [12, 157] on icon at bounding box center [16, 159] width 14 height 5
click at [112, 157] on icon at bounding box center [112, 159] width 3 height 5
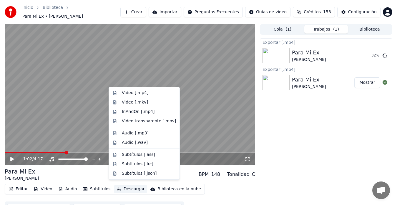
click at [122, 188] on button "Descargar" at bounding box center [130, 189] width 33 height 8
click at [125, 93] on div "Video [.mp4]" at bounding box center [135, 93] width 27 height 6
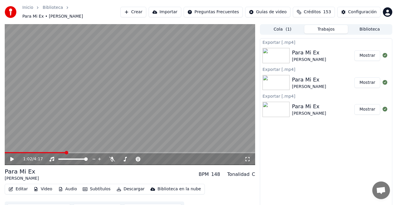
click at [370, 30] on button "Biblioteca" at bounding box center [370, 29] width 44 height 9
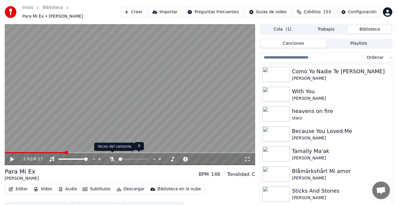
click at [112, 157] on icon at bounding box center [112, 159] width 6 height 5
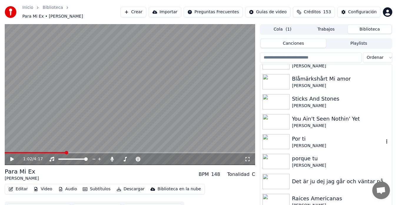
scroll to position [98, 0]
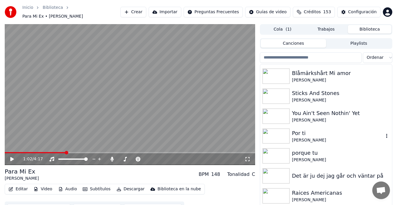
click at [290, 134] on div at bounding box center [277, 136] width 29 height 15
